Goal: Information Seeking & Learning: Learn about a topic

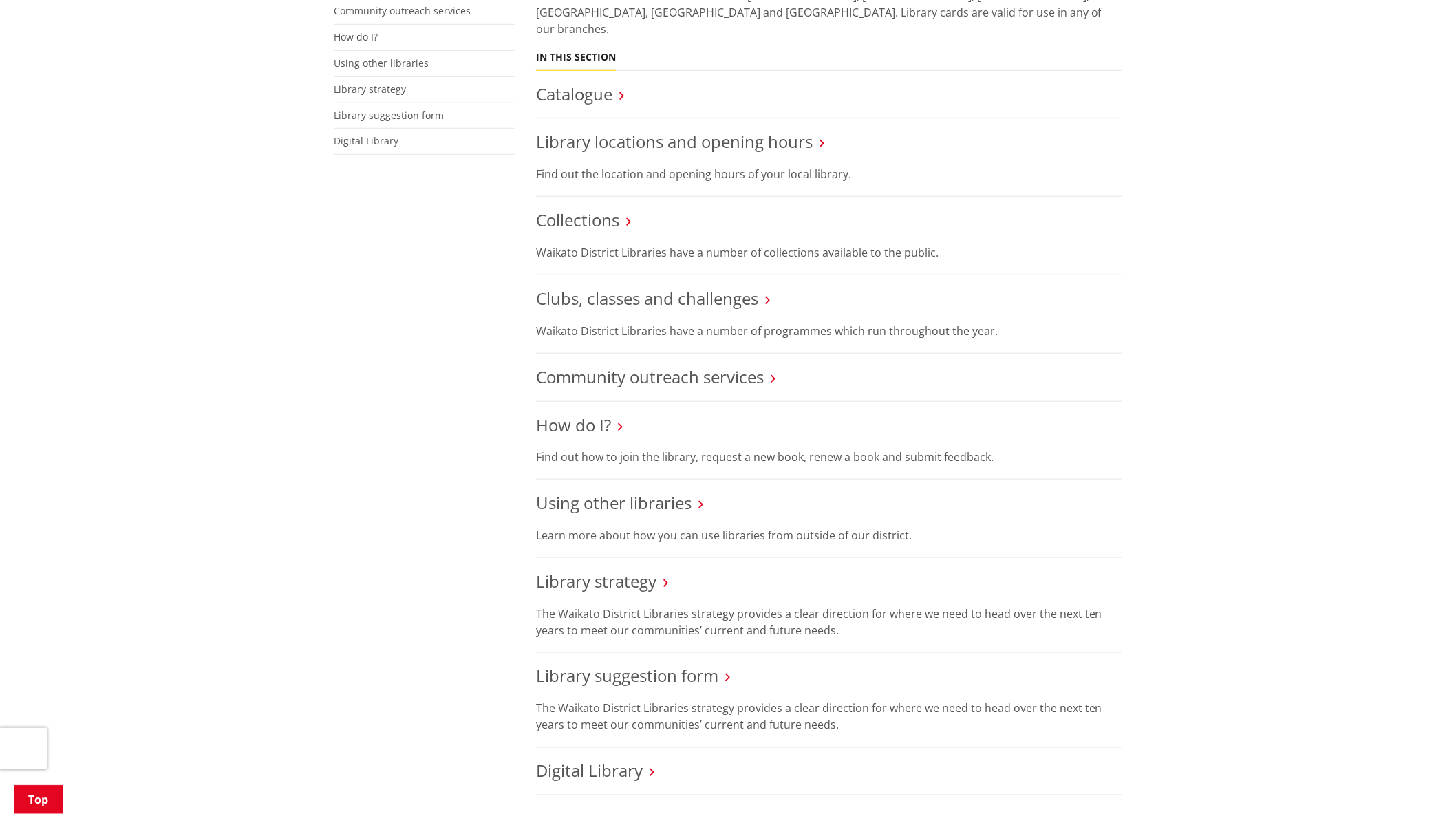
scroll to position [411, 0]
click at [629, 286] on link "Clubs, classes and challenges" at bounding box center [647, 297] width 223 height 22
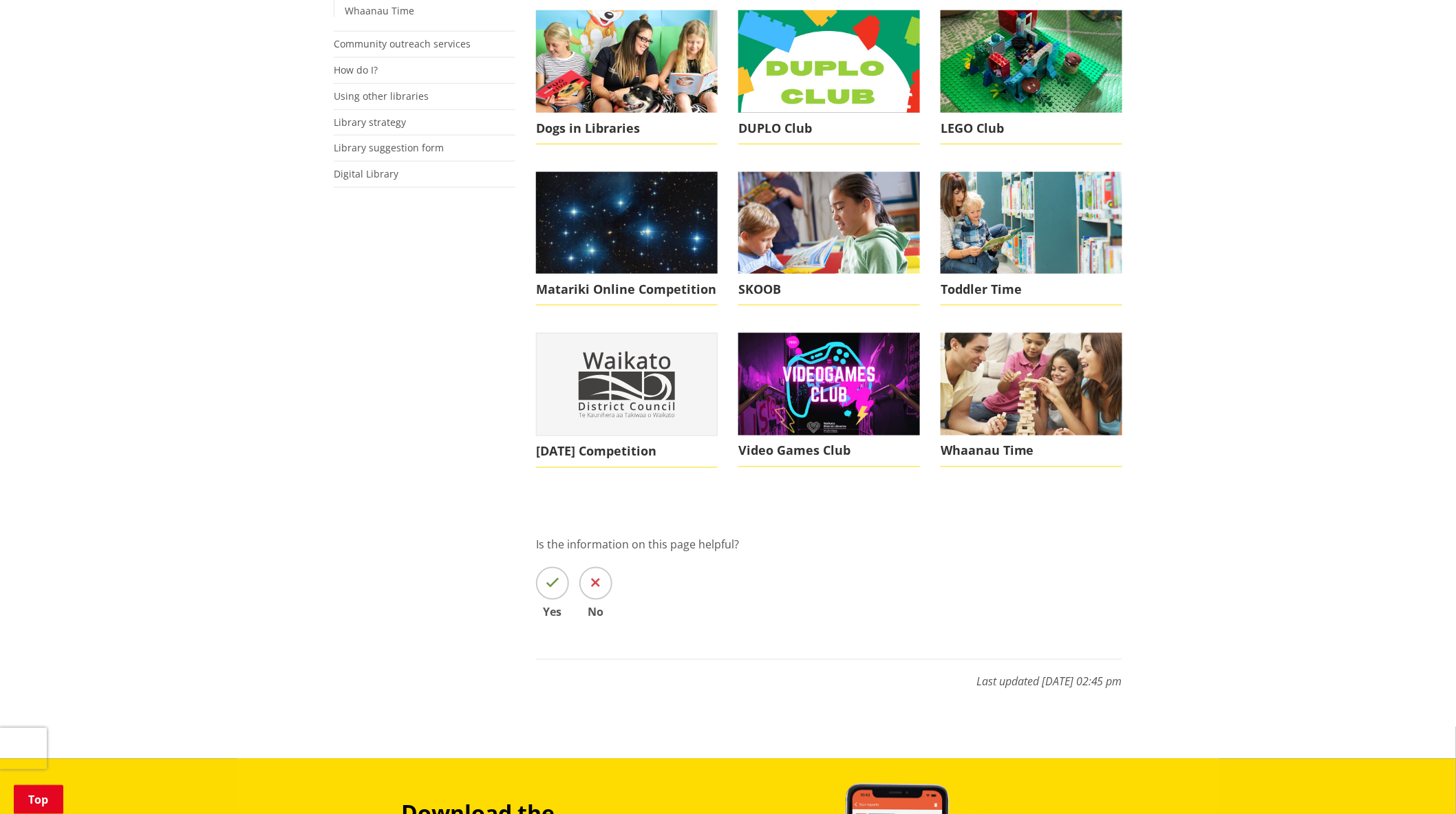
scroll to position [686, 0]
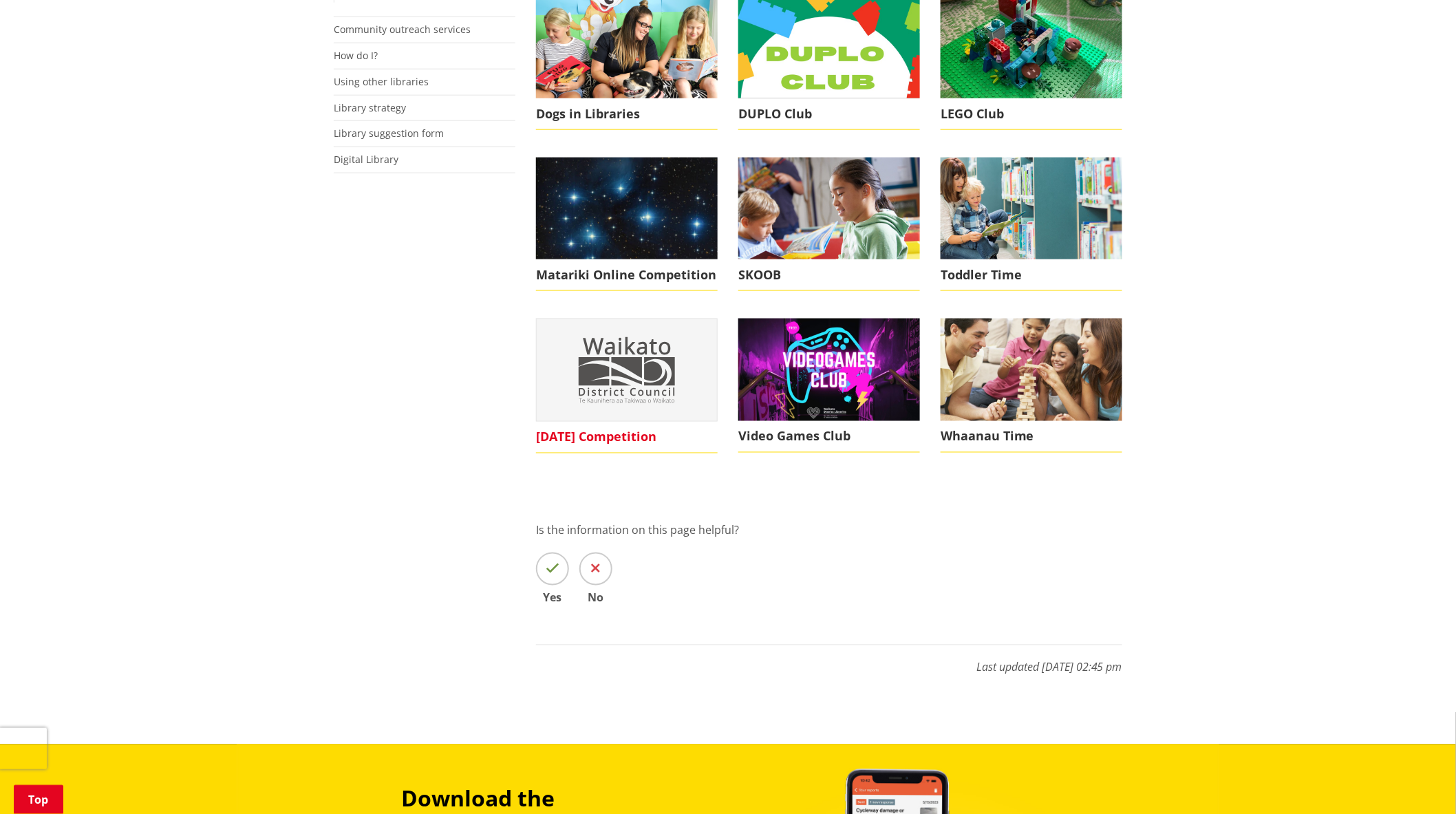
click at [595, 366] on img at bounding box center [627, 370] width 180 height 101
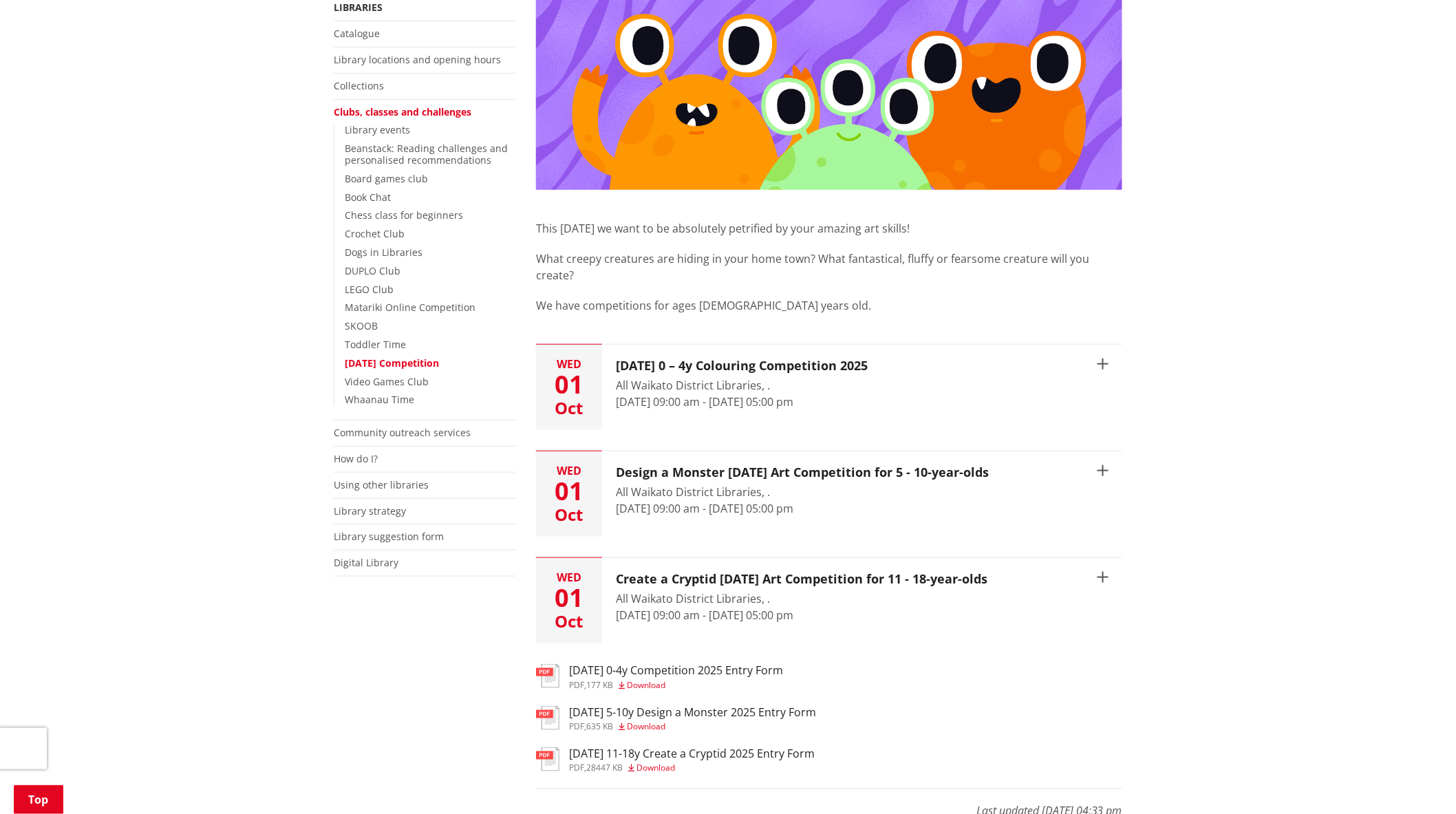
scroll to position [283, 0]
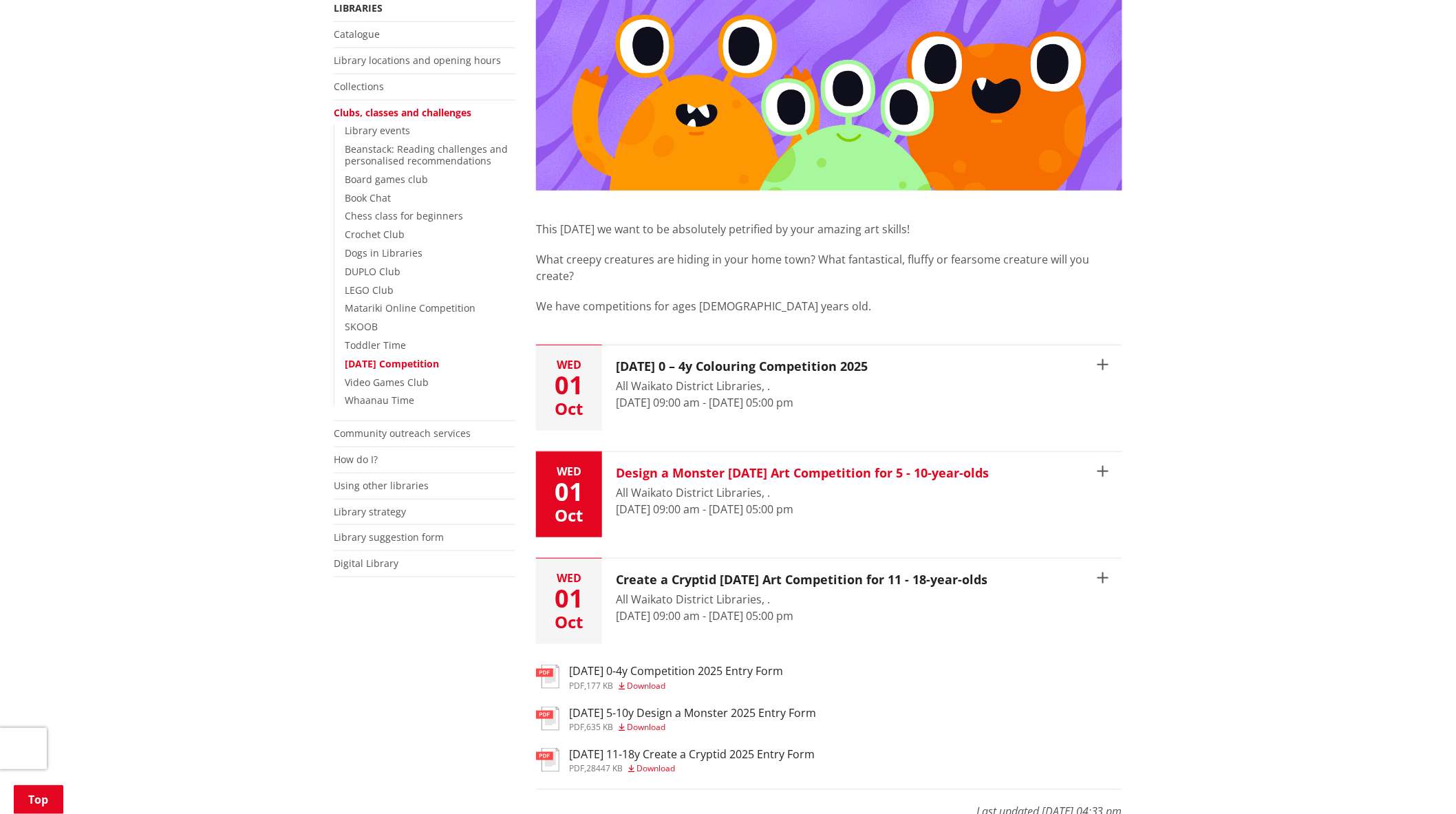
click at [1099, 471] on button "[DATE] Design a Monster [DATE] Art Competition for 5 - 10-year-olds All Waikato…" at bounding box center [829, 495] width 586 height 85
